Goal: Find specific page/section: Find specific page/section

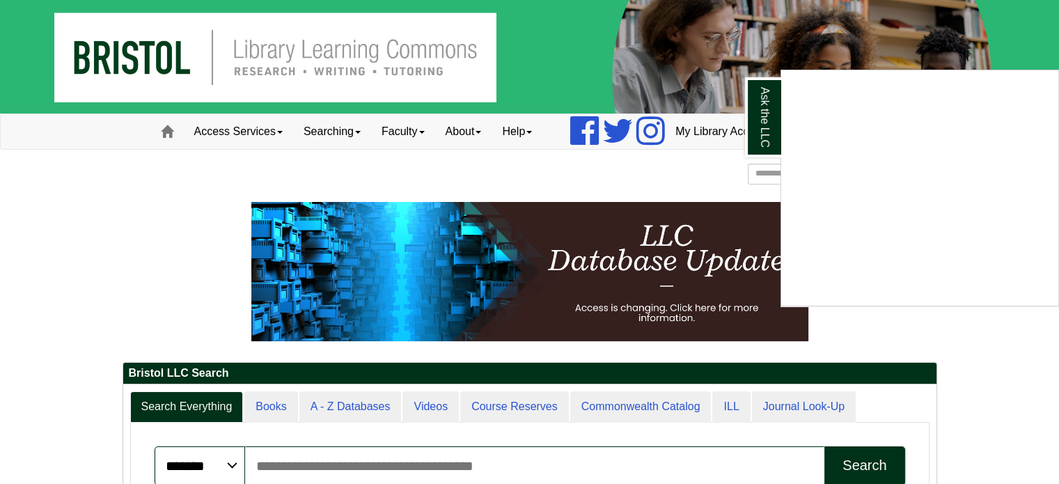
click at [430, 134] on div "Ask the LLC" at bounding box center [529, 242] width 1059 height 484
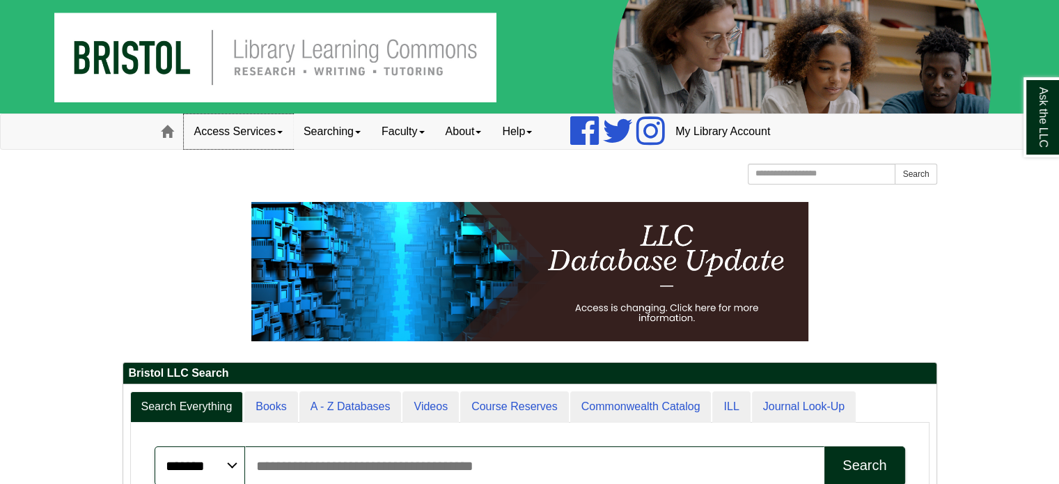
click at [279, 137] on link "Access Services" at bounding box center [238, 131] width 109 height 35
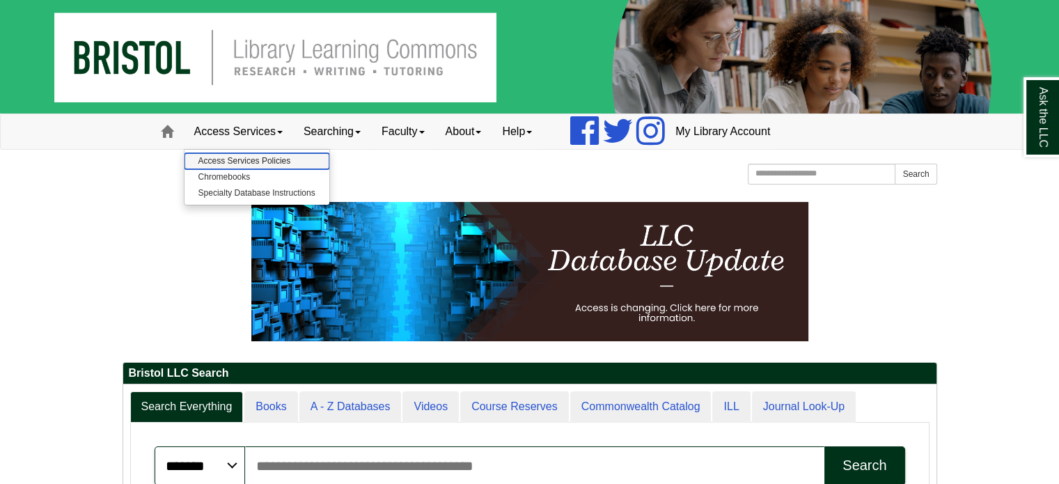
click at [276, 154] on link "Access Services Policies" at bounding box center [257, 161] width 145 height 16
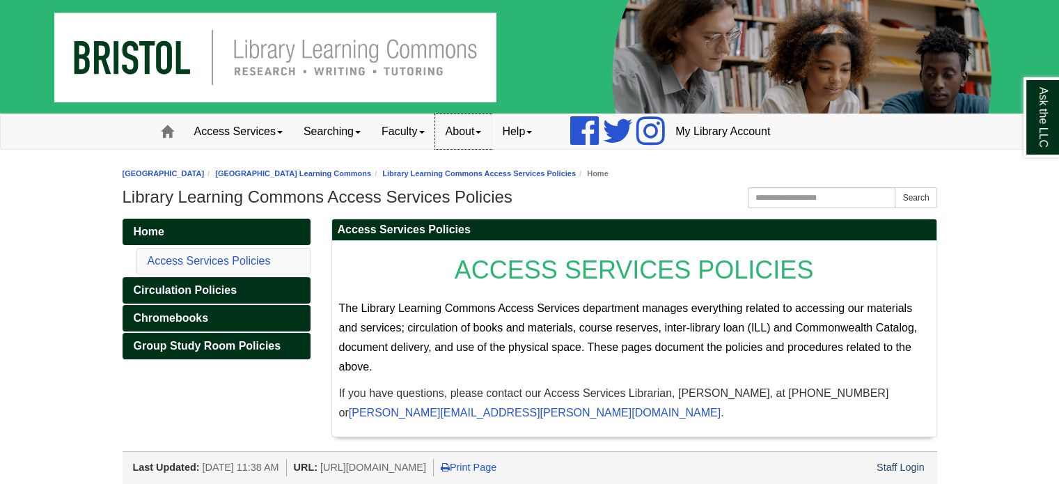
click at [487, 130] on link "About" at bounding box center [463, 131] width 57 height 35
click at [479, 191] on link "Staff Directory" at bounding box center [491, 193] width 111 height 16
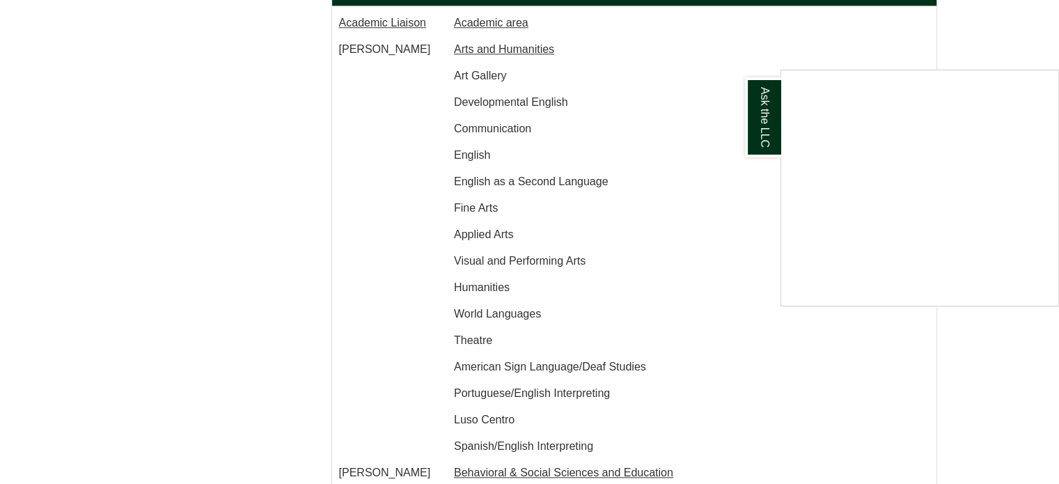
scroll to position [1393, 0]
